Goal: Find specific page/section: Find specific page/section

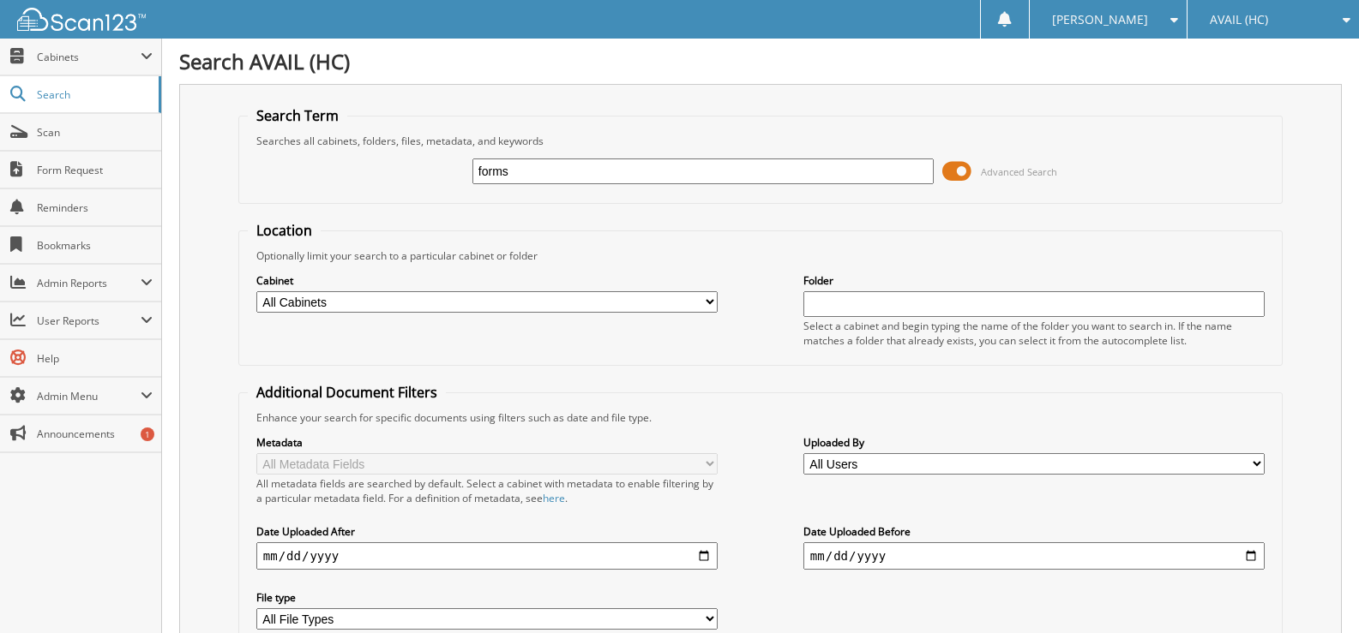
type input "forms"
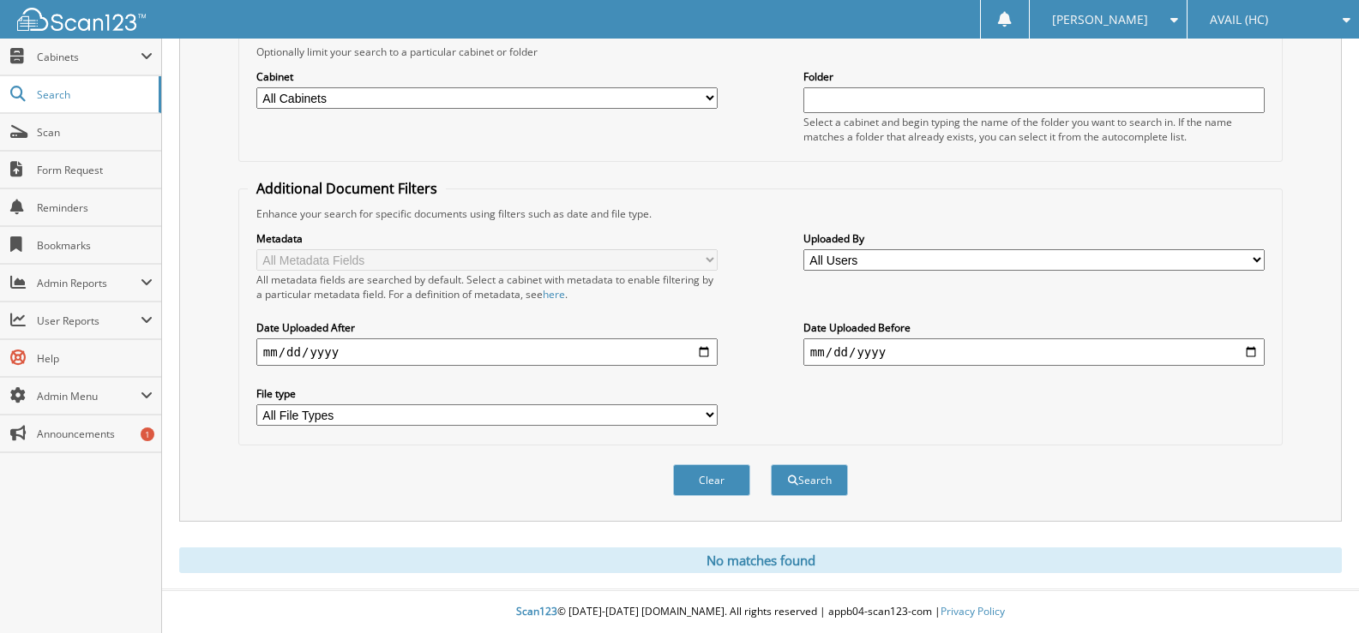
scroll to position [119, 0]
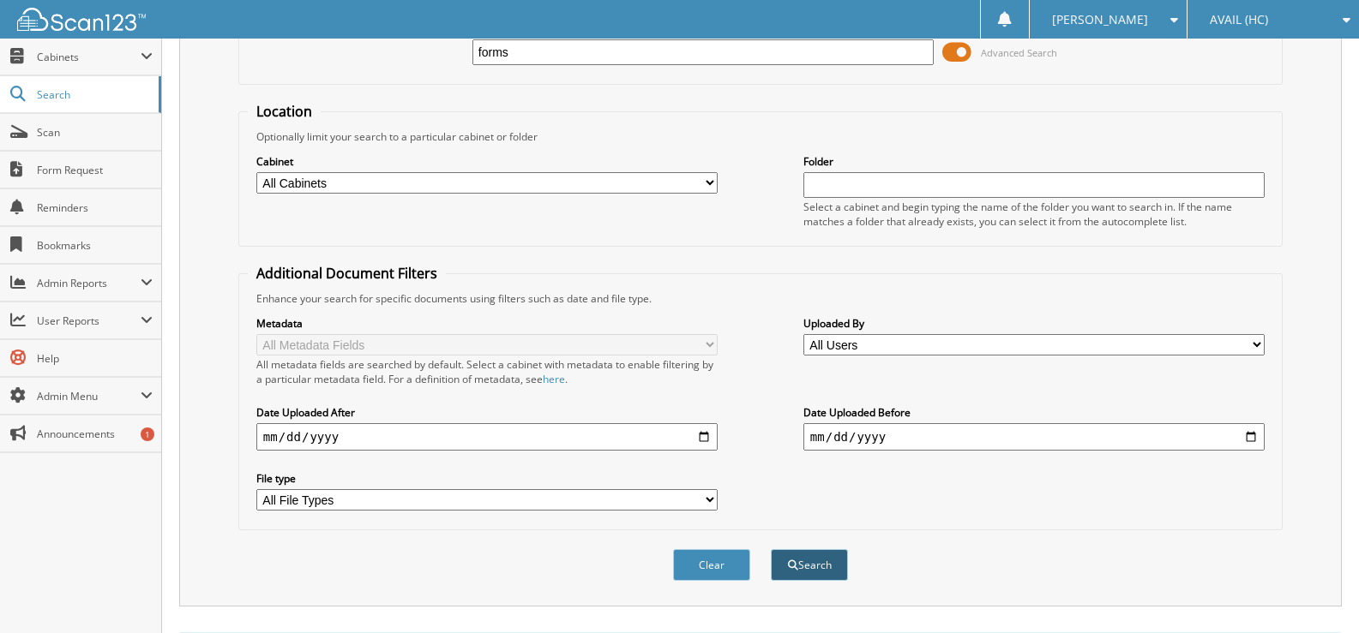
click at [822, 566] on button "Search" at bounding box center [809, 565] width 77 height 32
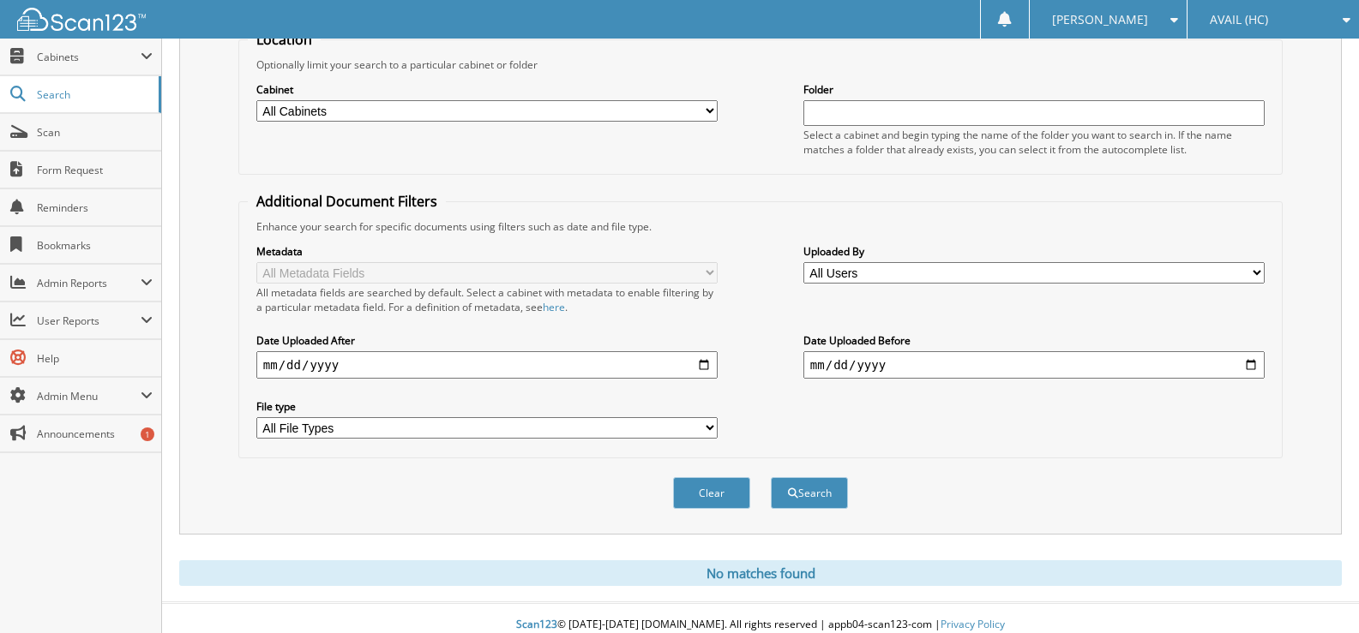
scroll to position [205, 0]
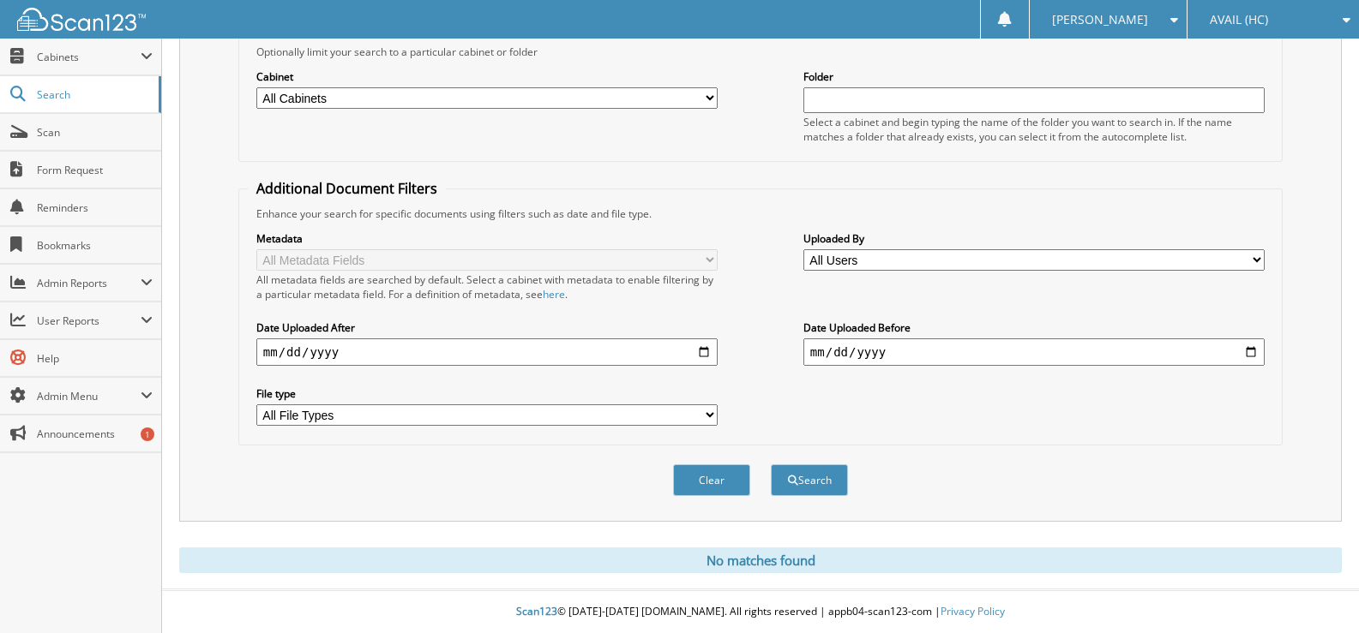
click at [513, 353] on input "date" at bounding box center [486, 352] width 461 height 27
click at [700, 348] on input "date" at bounding box center [486, 352] width 461 height 27
type input "[DATE]"
click at [824, 489] on button "Search" at bounding box center [809, 481] width 77 height 32
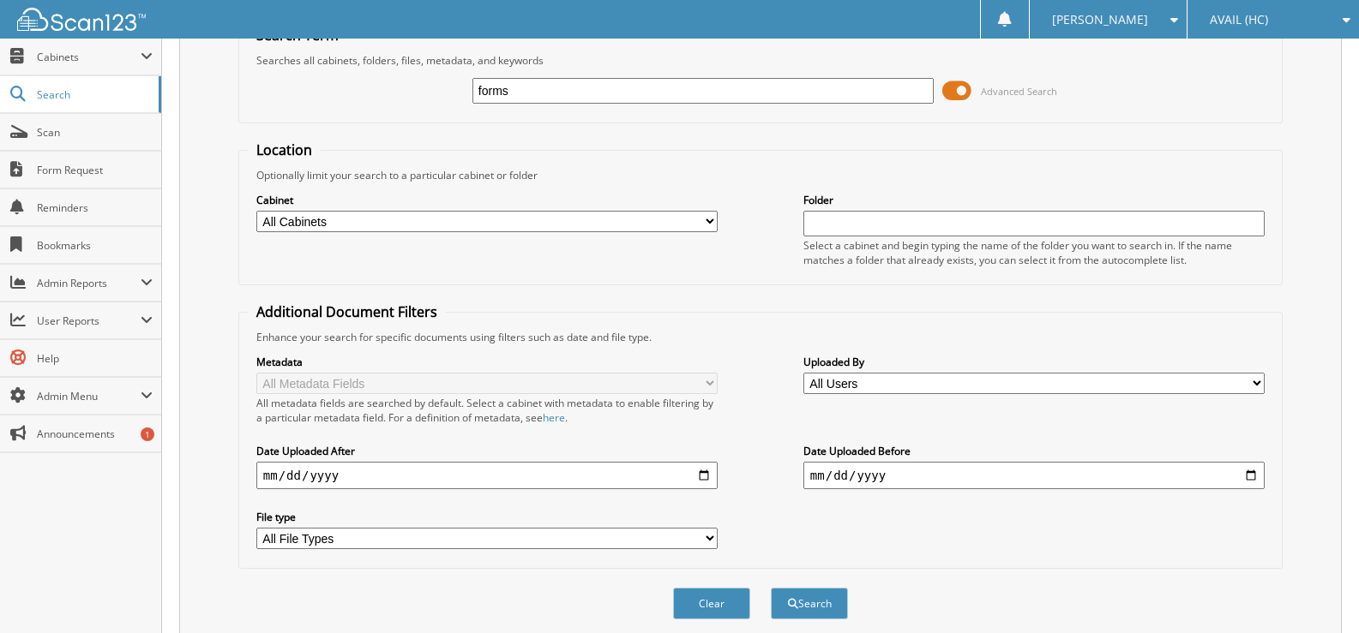
scroll to position [205, 0]
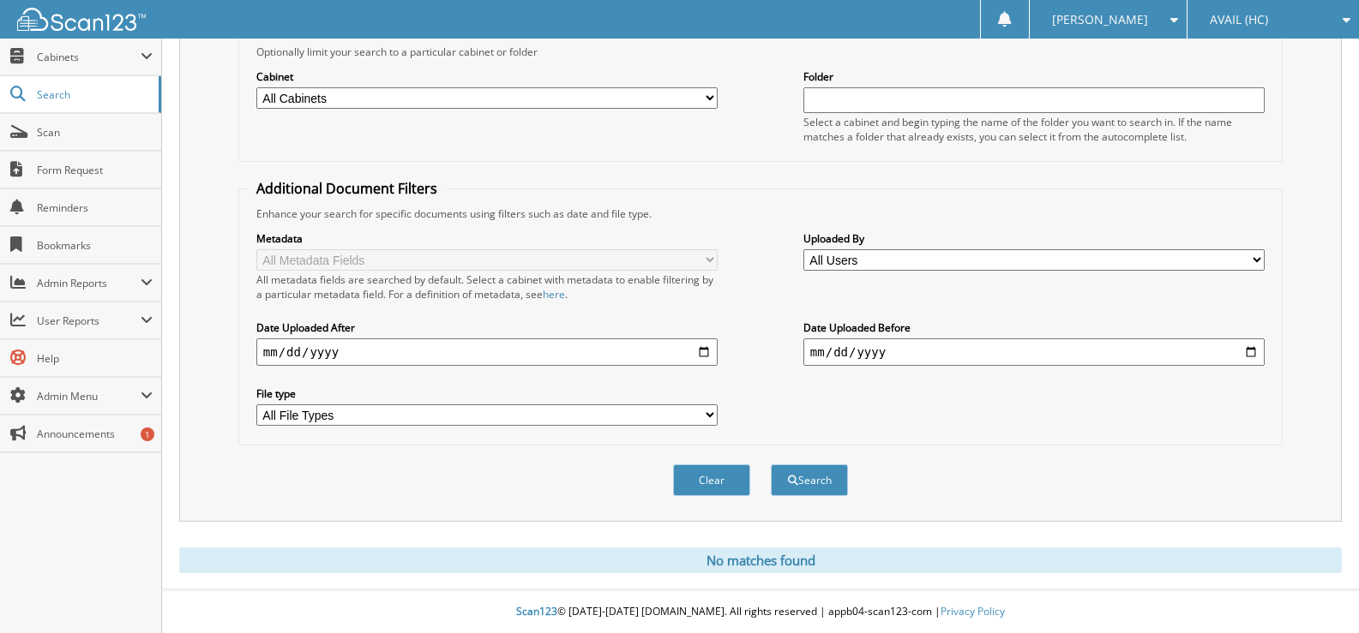
click at [587, 410] on select "All File Types" at bounding box center [486, 415] width 461 height 21
click at [431, 509] on div "Clear Search" at bounding box center [760, 480] width 1044 height 69
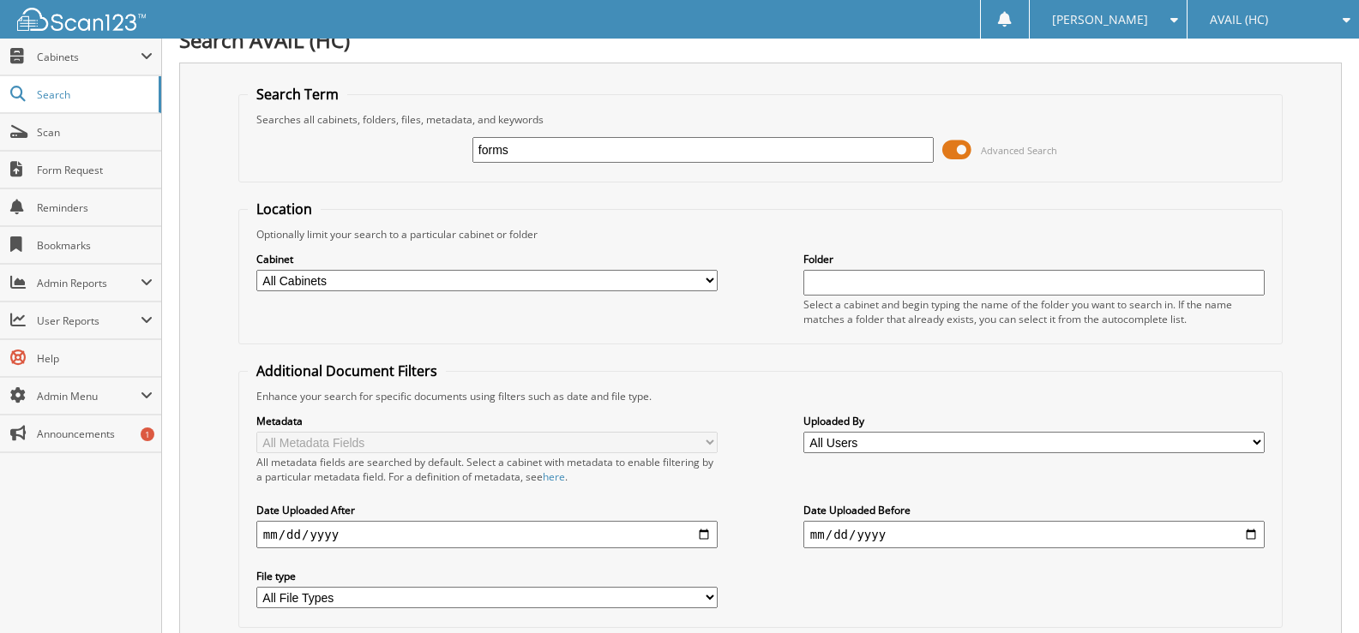
scroll to position [0, 0]
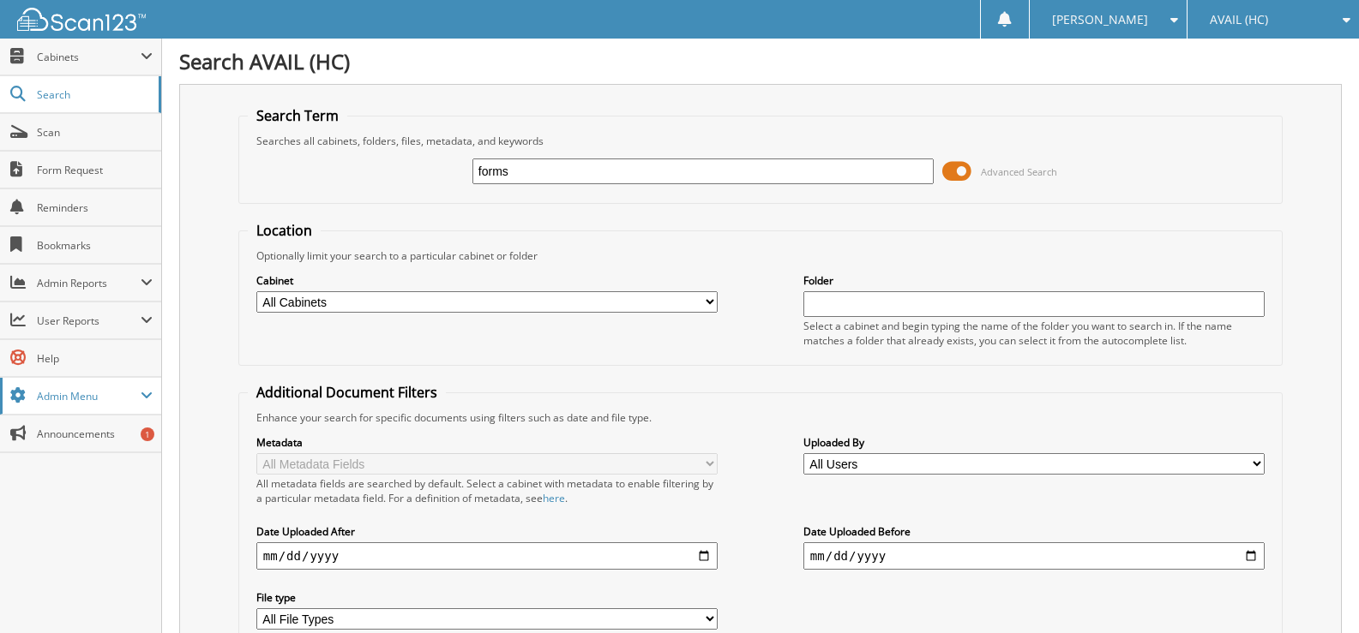
click at [99, 401] on span "Admin Menu" at bounding box center [89, 396] width 104 height 15
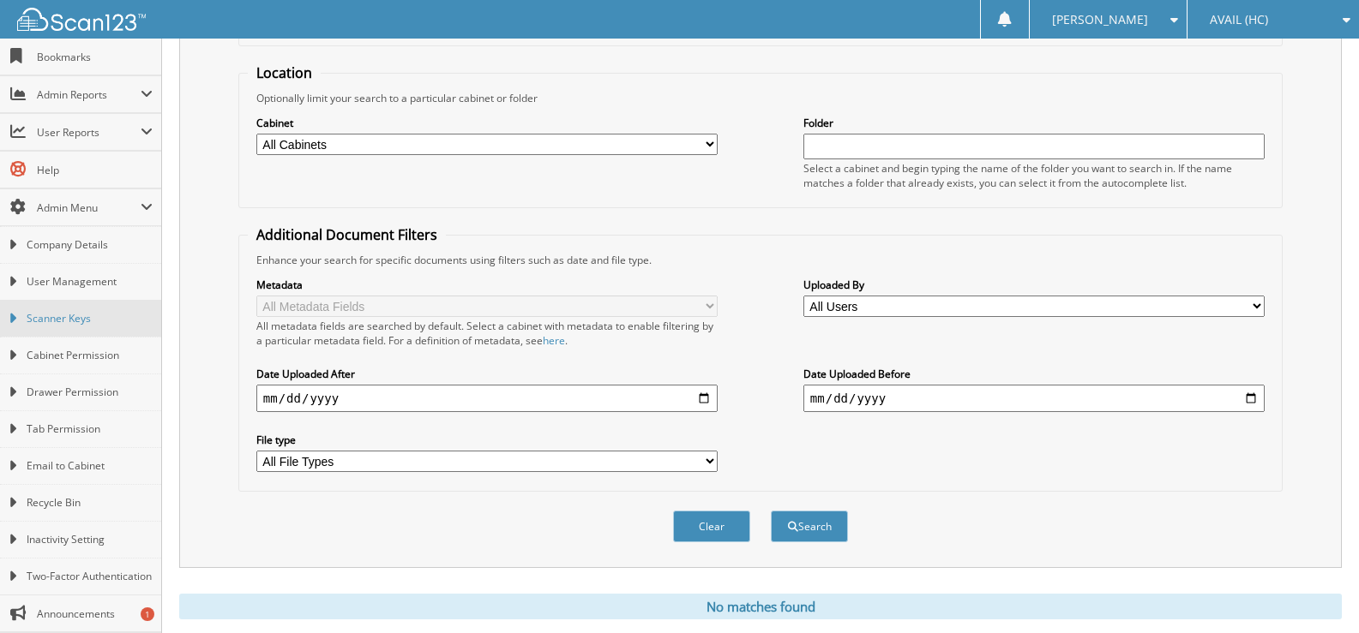
scroll to position [171, 0]
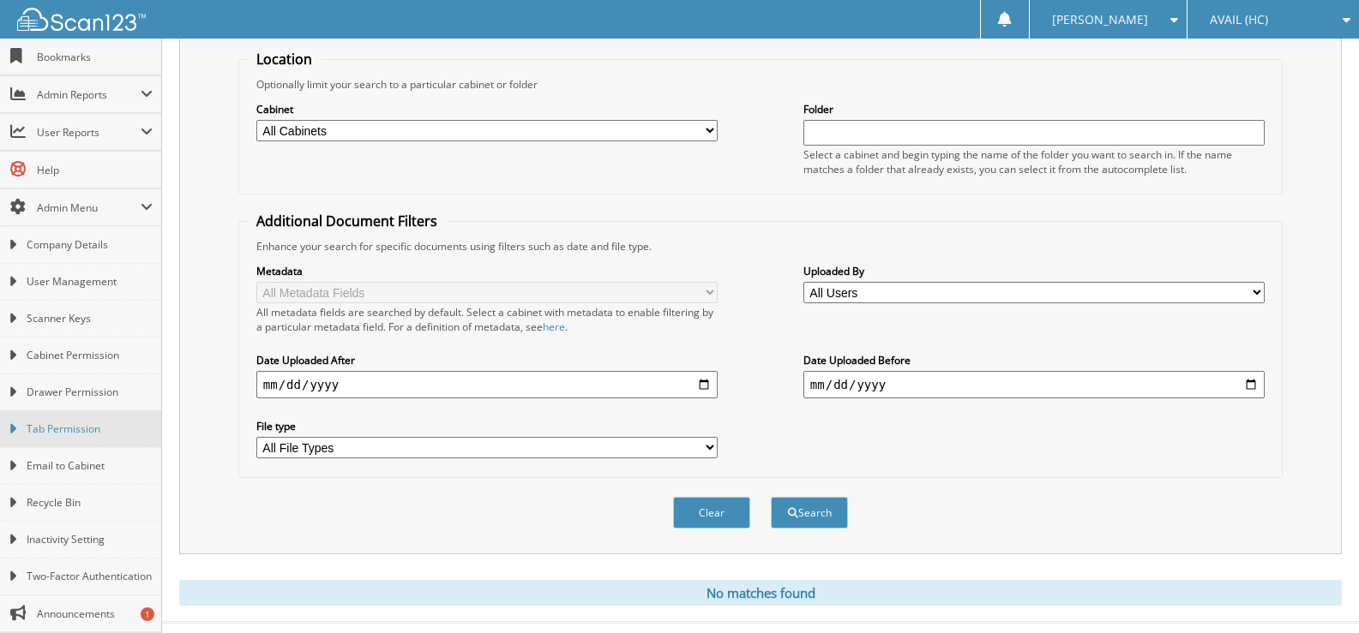
click at [75, 422] on span "Tab Permission" at bounding box center [90, 429] width 126 height 15
